Goal: Information Seeking & Learning: Learn about a topic

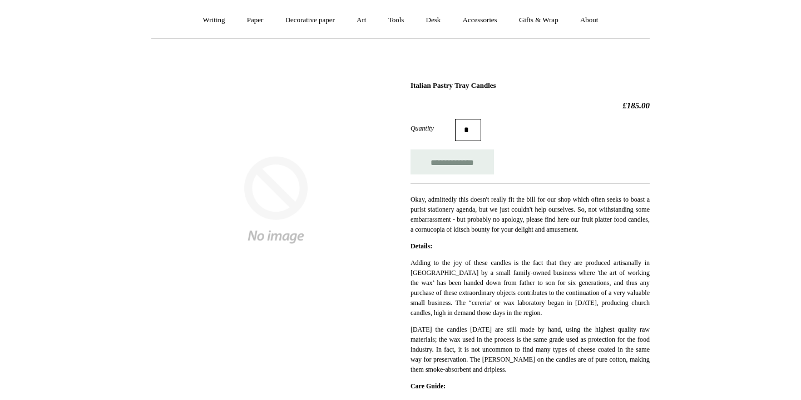
scroll to position [286, 0]
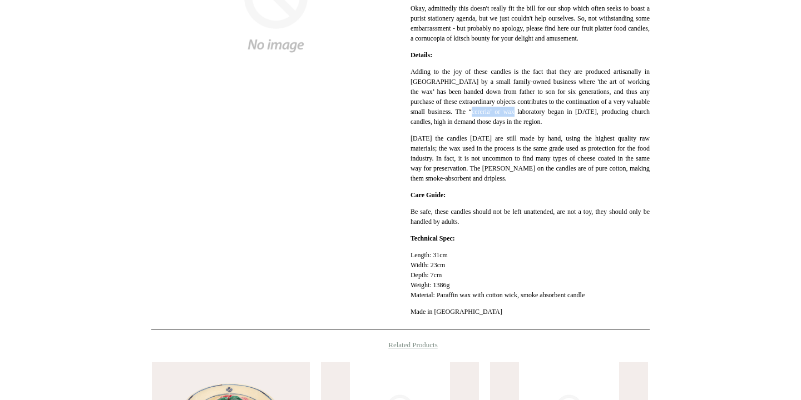
drag, startPoint x: 550, startPoint y: 122, endPoint x: 507, endPoint y: 121, distance: 43.9
click at [507, 121] on p "Adding to the joy of these candles is the fact that they are produced artisanal…" at bounding box center [529, 97] width 239 height 60
copy p "wax laboratory"
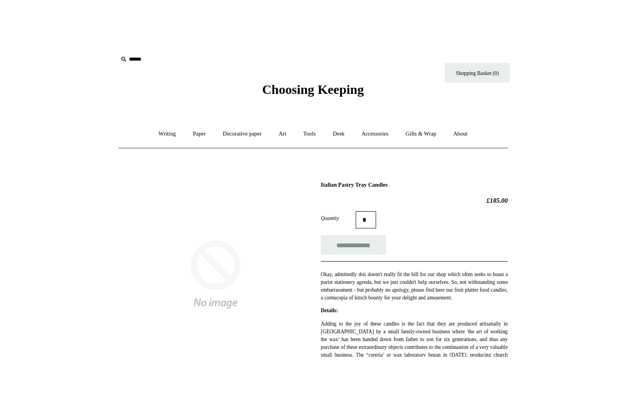
scroll to position [286, 0]
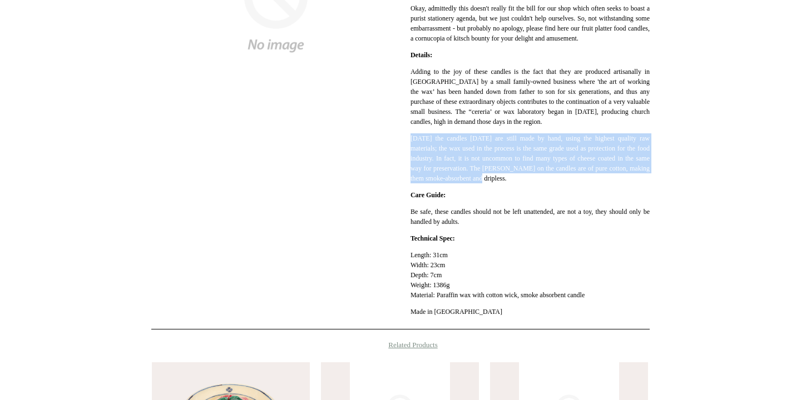
drag, startPoint x: 565, startPoint y: 188, endPoint x: 411, endPoint y: 147, distance: 159.3
click at [410, 147] on p "[DATE] the candles [DATE] are still made by hand, using the highest quality raw…" at bounding box center [529, 158] width 239 height 50
copy p "[DATE] the candles [DATE] are still made by hand, using the highest quality raw…"
